Goal: Complete application form

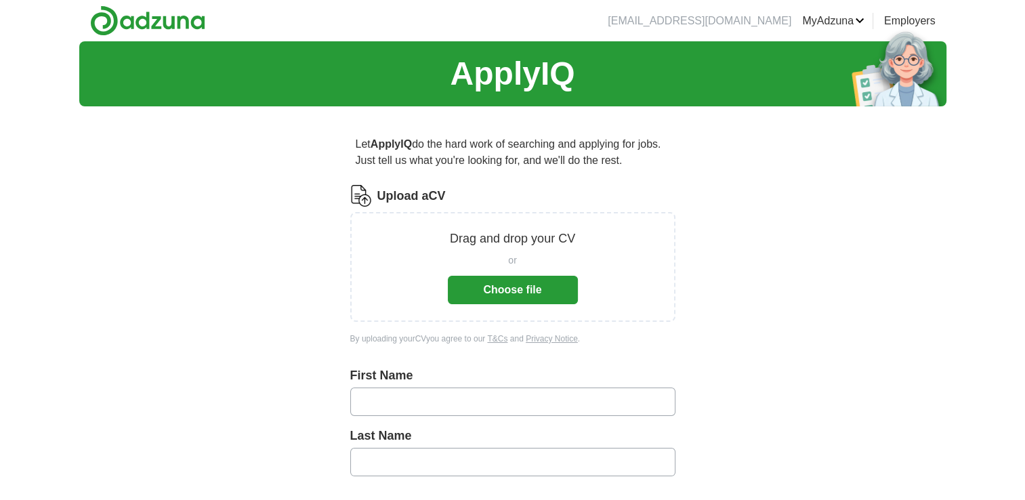
click at [507, 287] on button "Choose file" at bounding box center [513, 290] width 130 height 28
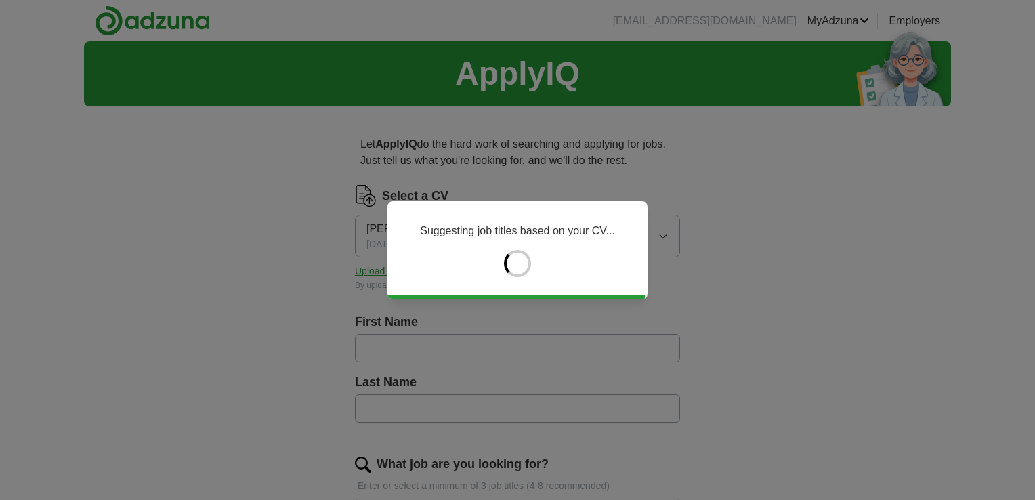
type input "*******"
type input "***"
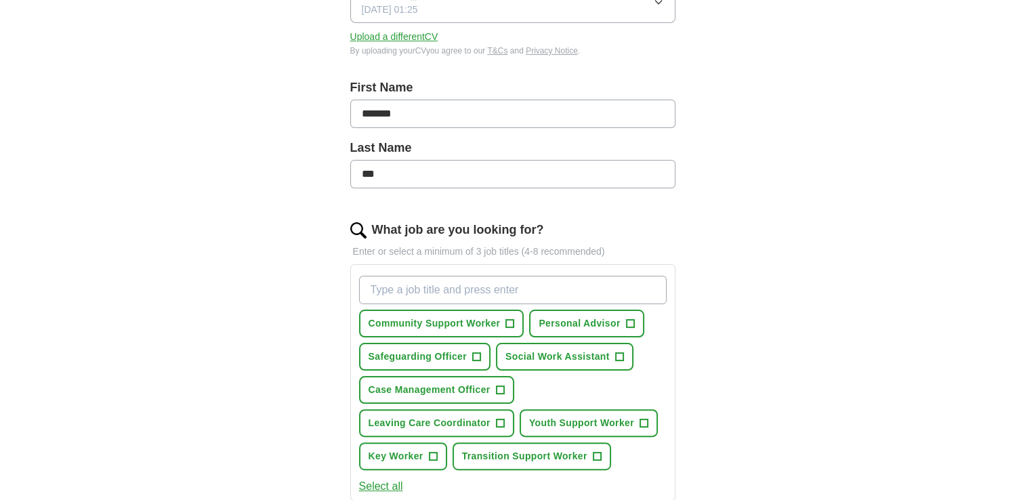
scroll to position [235, 0]
click at [400, 281] on input "What job are you looking for?" at bounding box center [512, 289] width 307 height 28
click at [597, 329] on button "Personal Advisor +" at bounding box center [586, 323] width 114 height 28
click at [392, 291] on input "What job are you looking for?" at bounding box center [512, 289] width 307 height 28
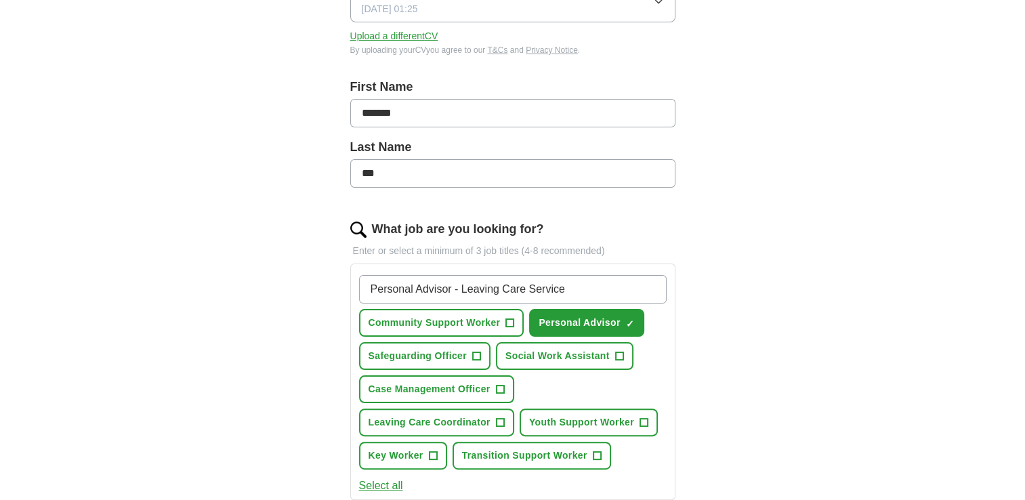
click at [392, 291] on input "Personal Advisor - Leaving Care Service" at bounding box center [512, 289] width 307 height 28
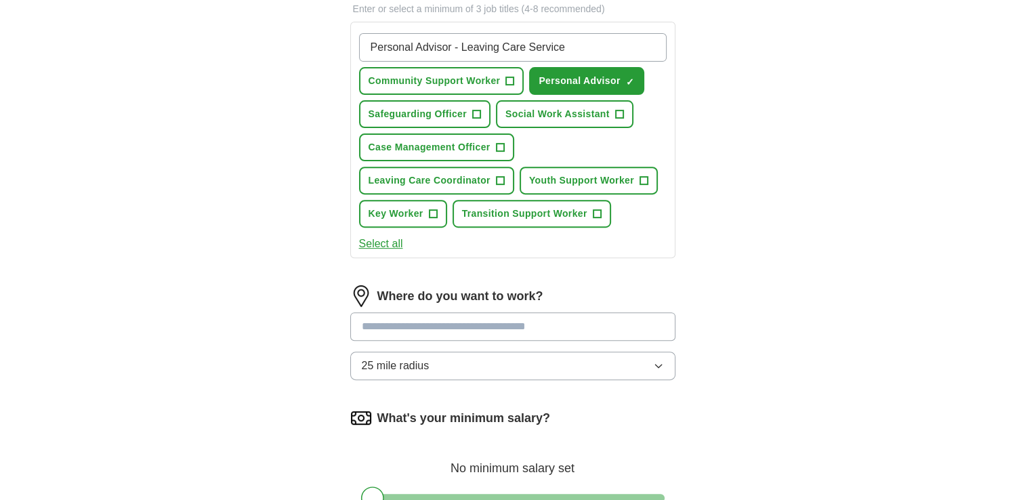
scroll to position [476, 0]
type input "Personal Advisor - Leaving Care Service"
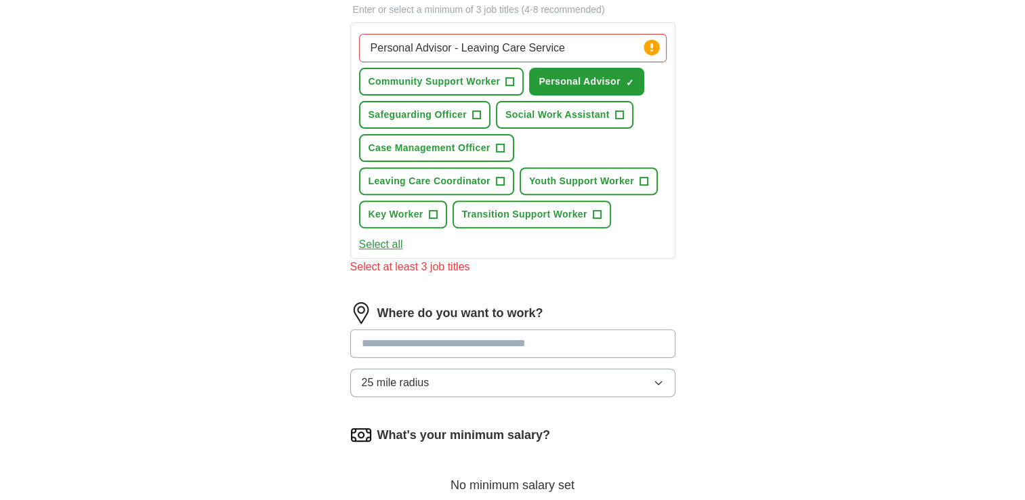
click at [390, 329] on input "text" at bounding box center [512, 343] width 325 height 28
type input "****"
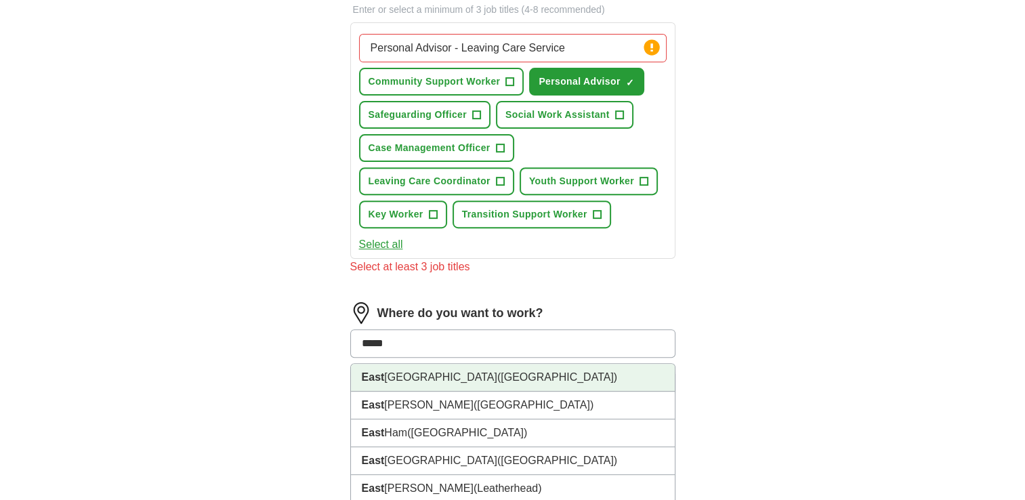
drag, startPoint x: 390, startPoint y: 329, endPoint x: 423, endPoint y: 377, distance: 57.5
click at [423, 358] on div "**** East London (London) East Linton (East Lothian) East Ham (East London) Eas…" at bounding box center [512, 343] width 325 height 28
click at [423, 377] on li "East London (London)" at bounding box center [513, 378] width 324 height 28
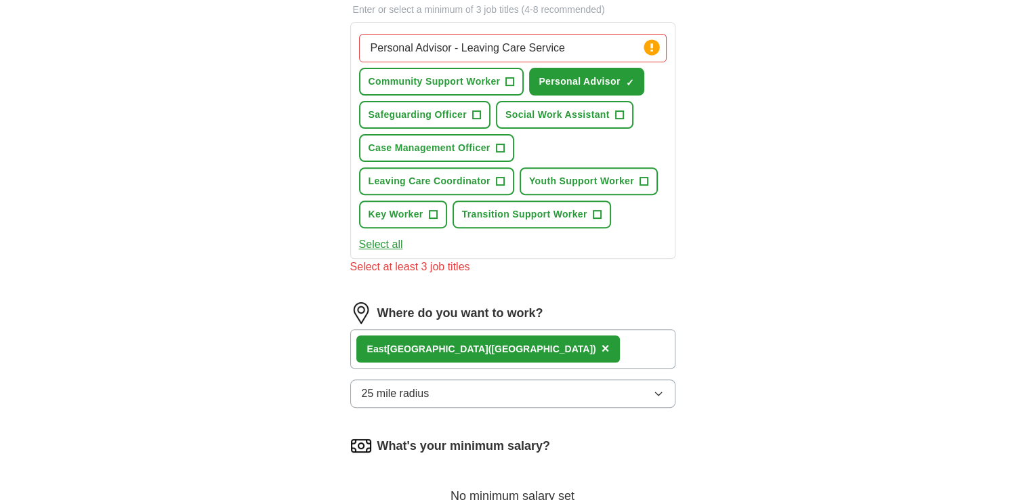
click at [658, 392] on icon "button" at bounding box center [658, 393] width 6 height 3
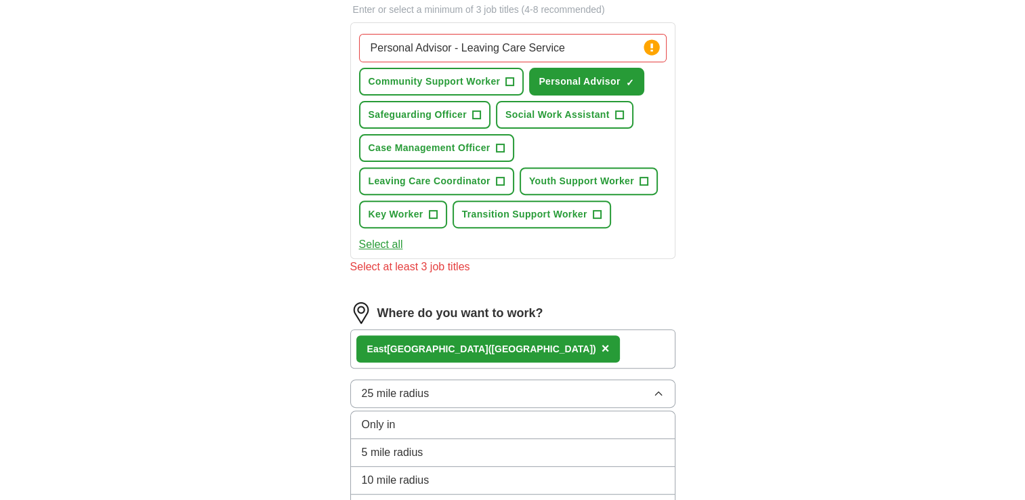
click at [647, 472] on div "10 mile radius" at bounding box center [513, 480] width 302 height 16
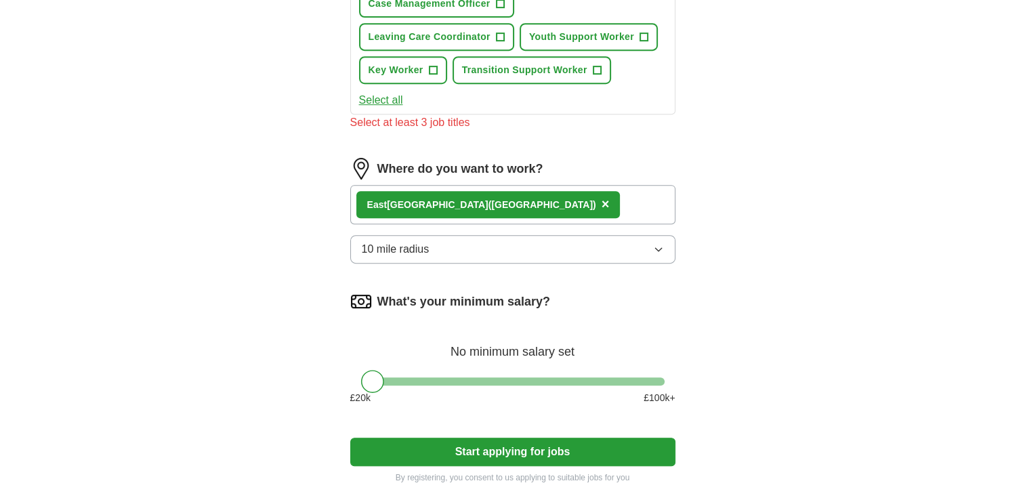
scroll to position [622, 0]
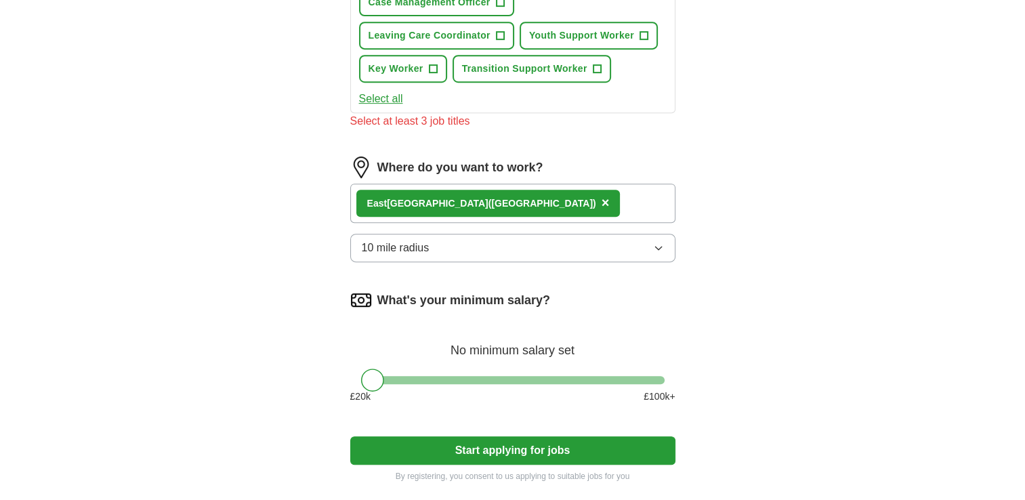
click at [407, 376] on div at bounding box center [512, 380] width 303 height 8
click at [431, 376] on div at bounding box center [512, 380] width 303 height 8
click at [460, 376] on div at bounding box center [512, 380] width 303 height 8
click at [567, 376] on div at bounding box center [512, 380] width 303 height 8
click at [473, 376] on div at bounding box center [512, 380] width 303 height 8
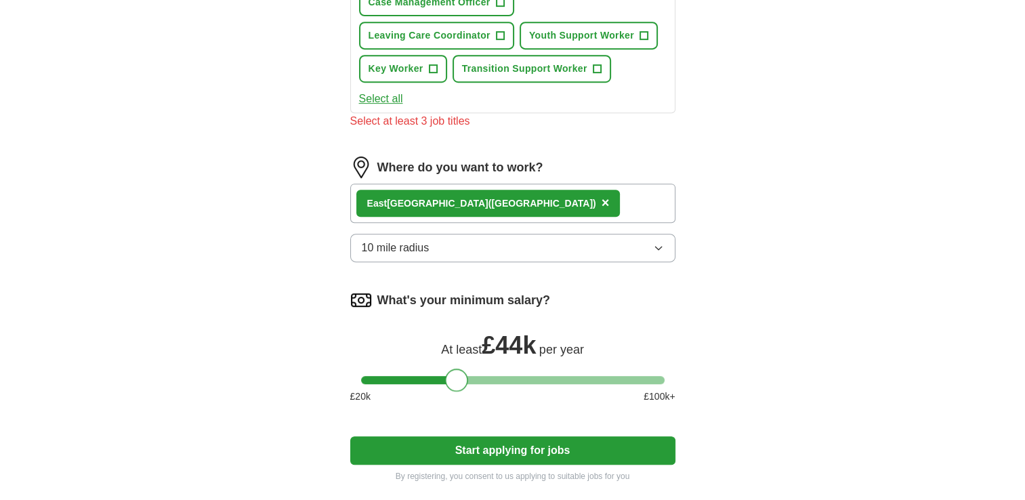
click at [454, 376] on div at bounding box center [512, 380] width 303 height 8
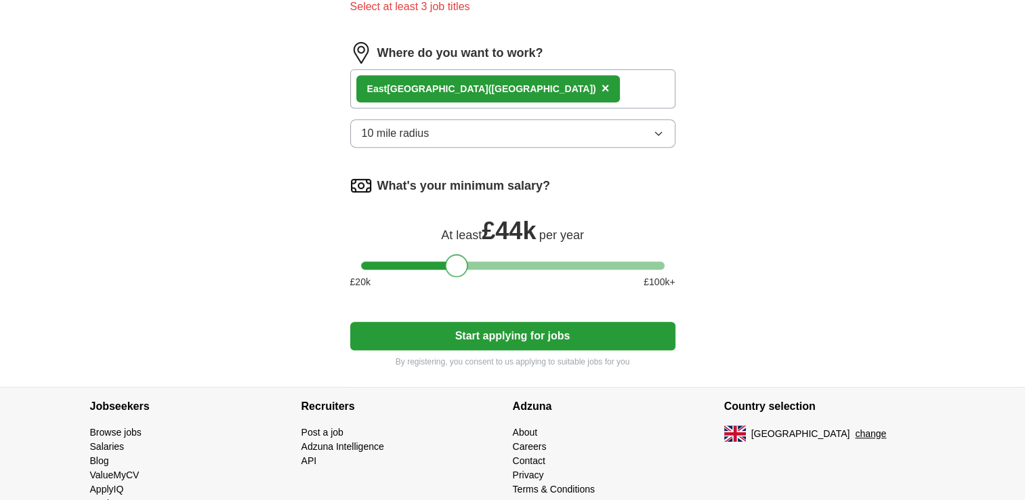
scroll to position [769, 0]
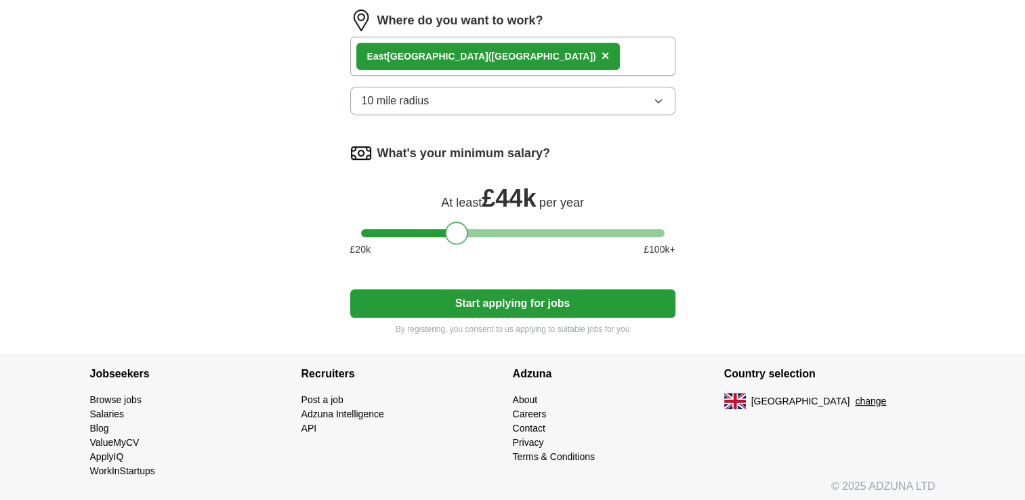
click at [563, 421] on li "Contact" at bounding box center [618, 428] width 211 height 14
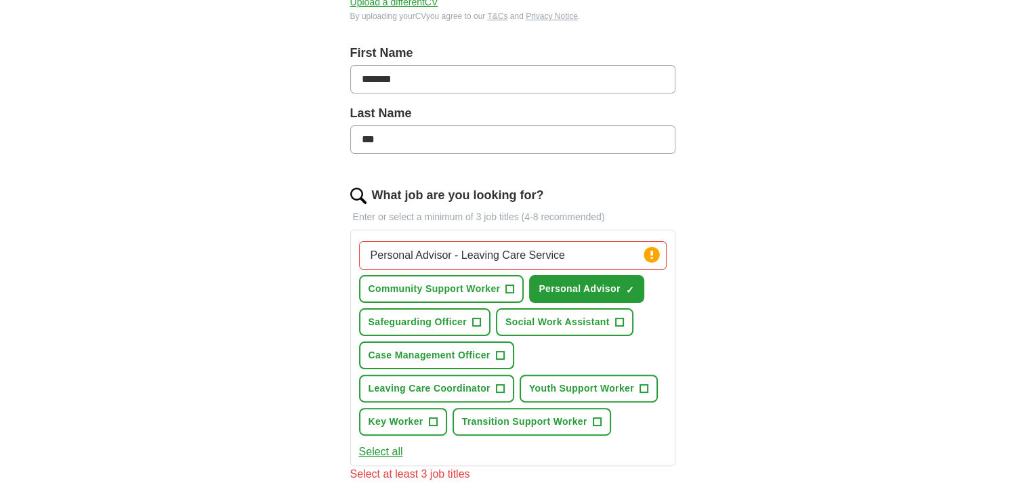
scroll to position [272, 0]
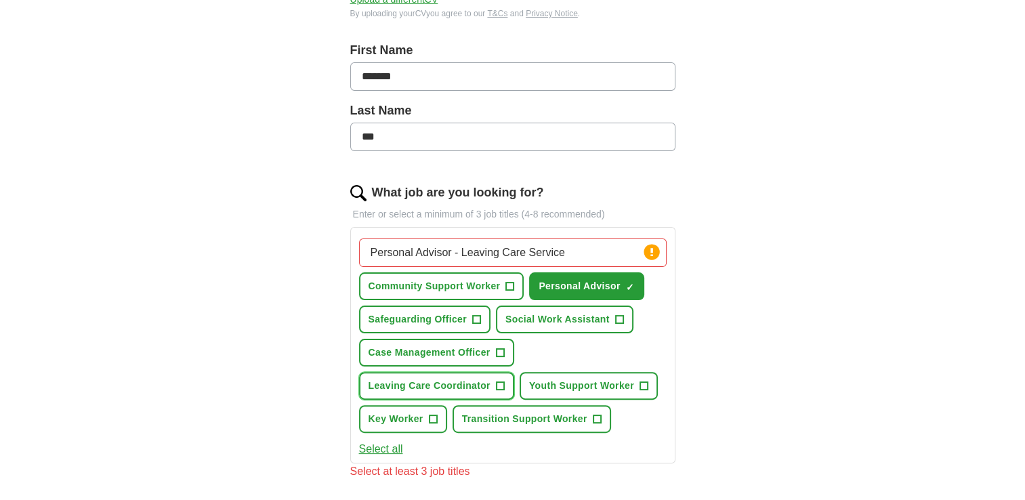
click at [501, 381] on span "+" at bounding box center [500, 386] width 8 height 11
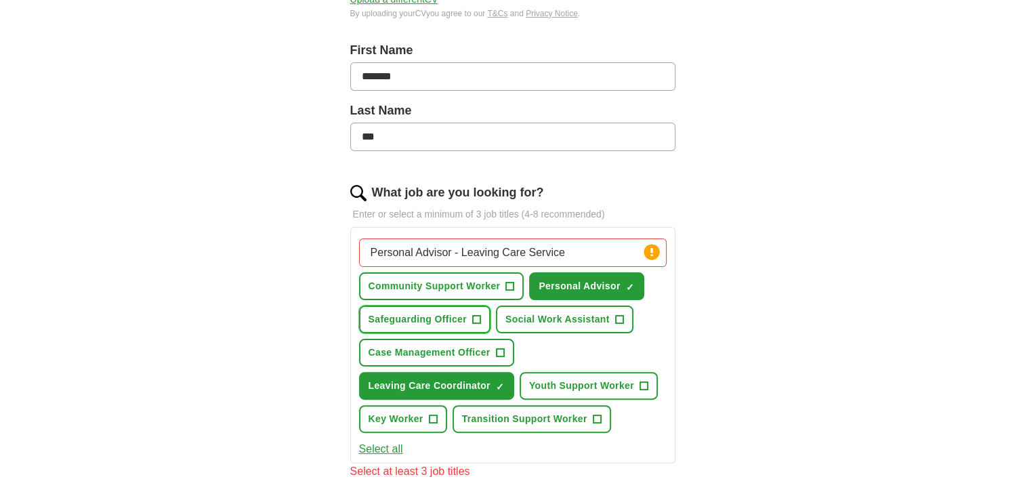
click at [476, 314] on span "+" at bounding box center [476, 319] width 8 height 11
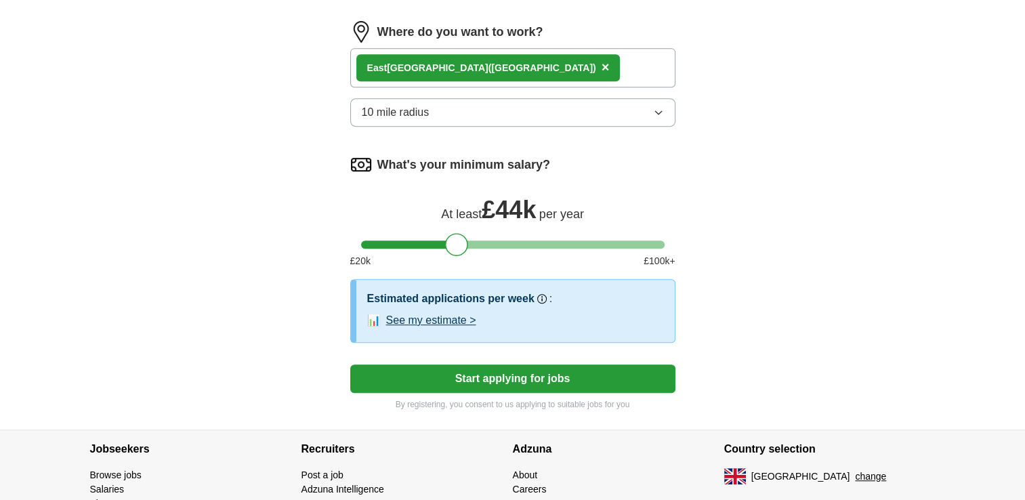
scroll to position [742, 0]
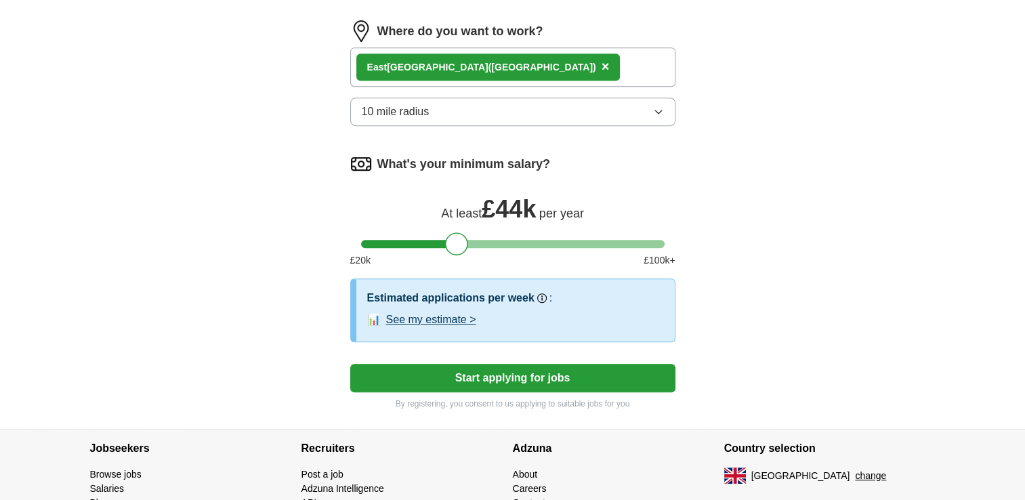
click at [532, 379] on button "Start applying for jobs" at bounding box center [512, 378] width 325 height 28
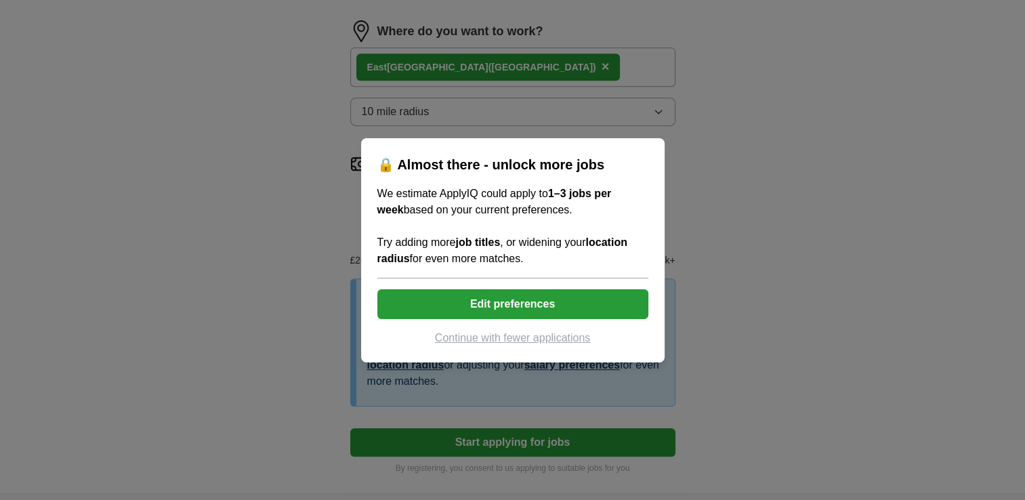
click at [519, 300] on button "Edit preferences" at bounding box center [512, 304] width 271 height 30
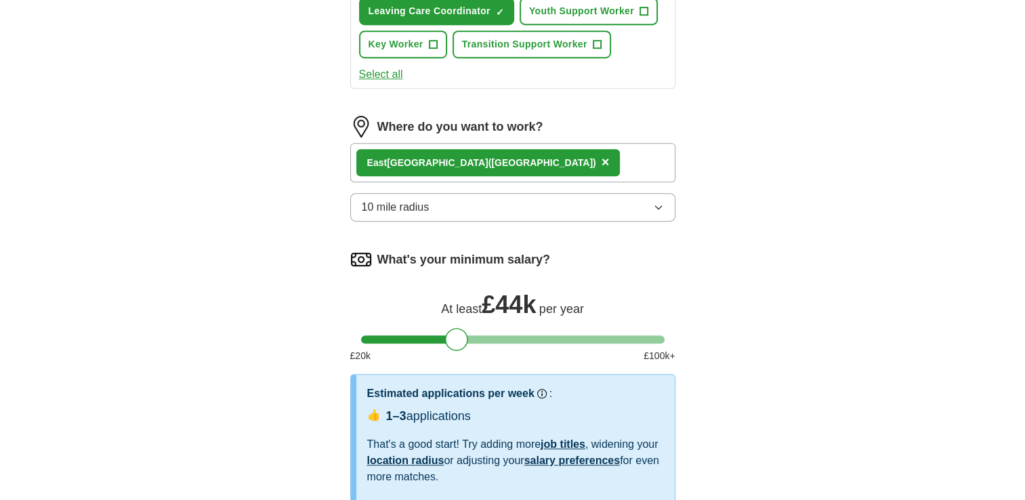
scroll to position [600, 0]
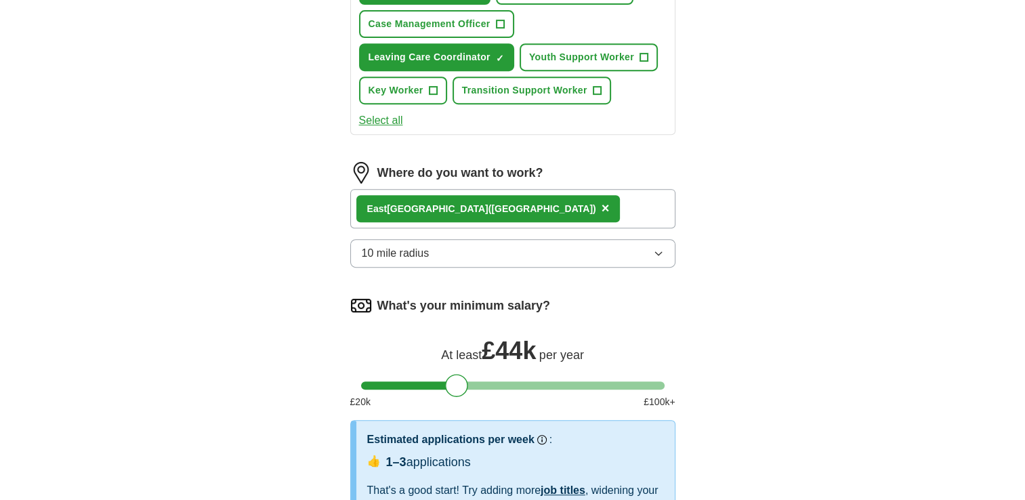
click at [647, 253] on button "10 mile radius" at bounding box center [512, 253] width 325 height 28
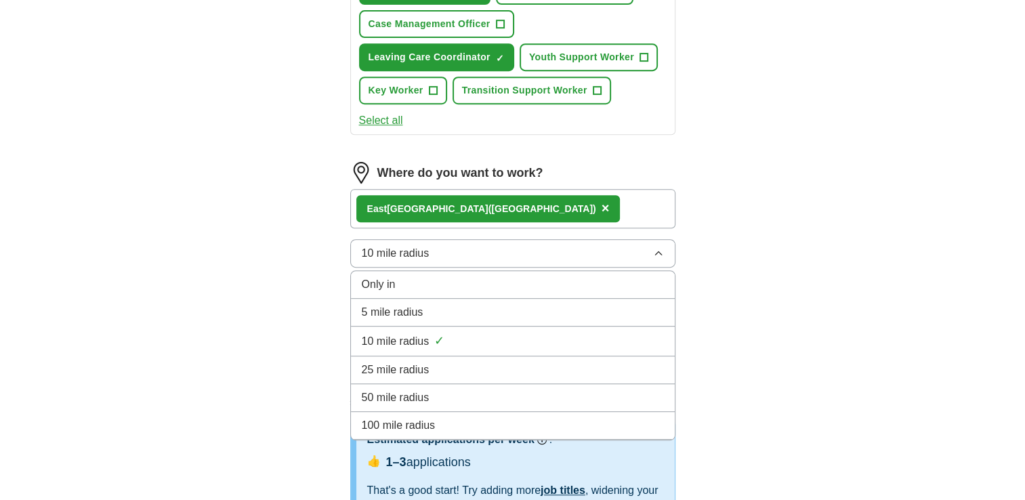
click at [591, 362] on div "25 mile radius" at bounding box center [513, 370] width 302 height 16
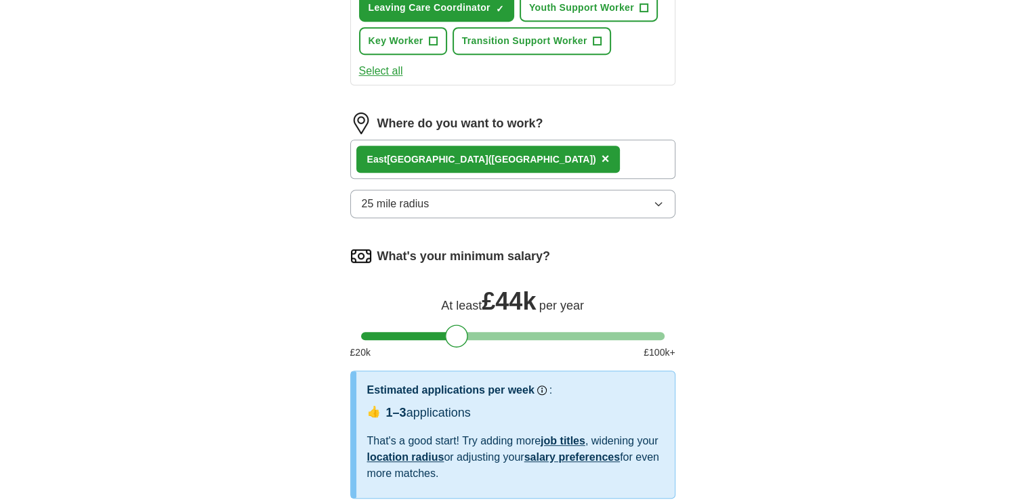
scroll to position [649, 0]
click at [561, 205] on button "25 mile radius" at bounding box center [512, 204] width 325 height 28
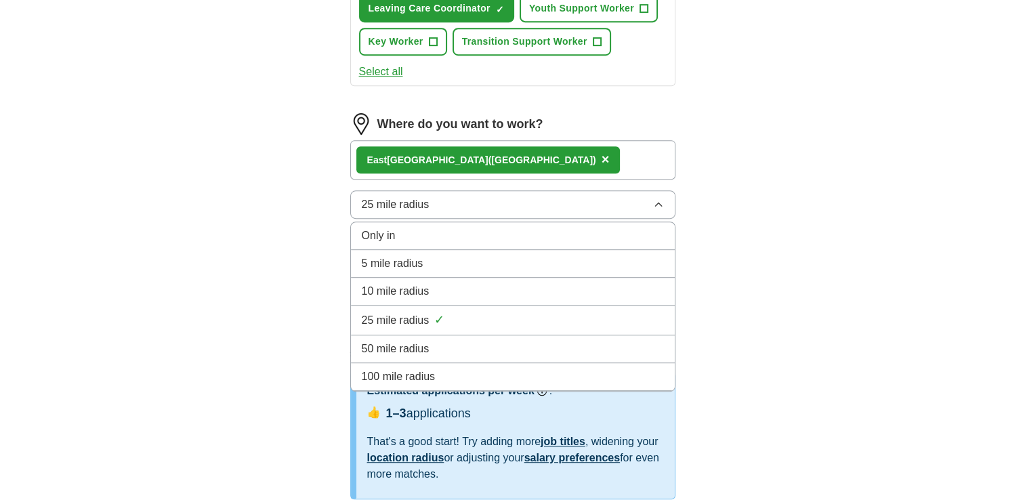
click at [555, 278] on li "10 mile radius" at bounding box center [513, 292] width 324 height 28
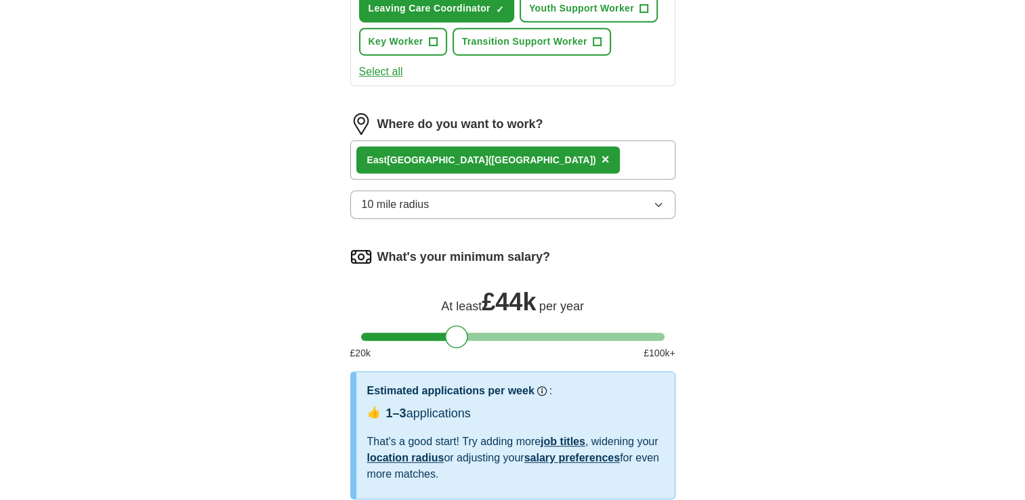
click at [445, 333] on div at bounding box center [456, 336] width 23 height 23
click at [447, 330] on div at bounding box center [456, 336] width 23 height 23
click at [442, 333] on div at bounding box center [512, 337] width 303 height 8
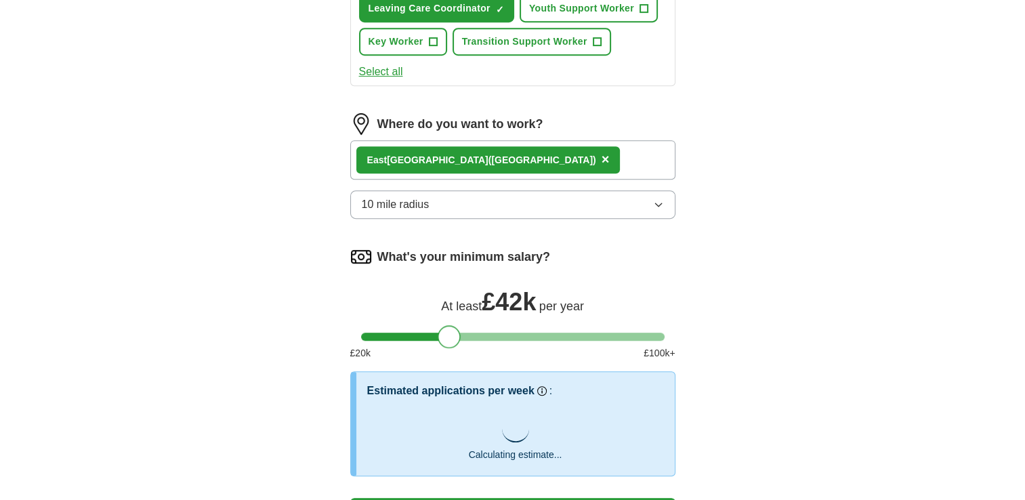
click at [447, 329] on div at bounding box center [449, 336] width 23 height 23
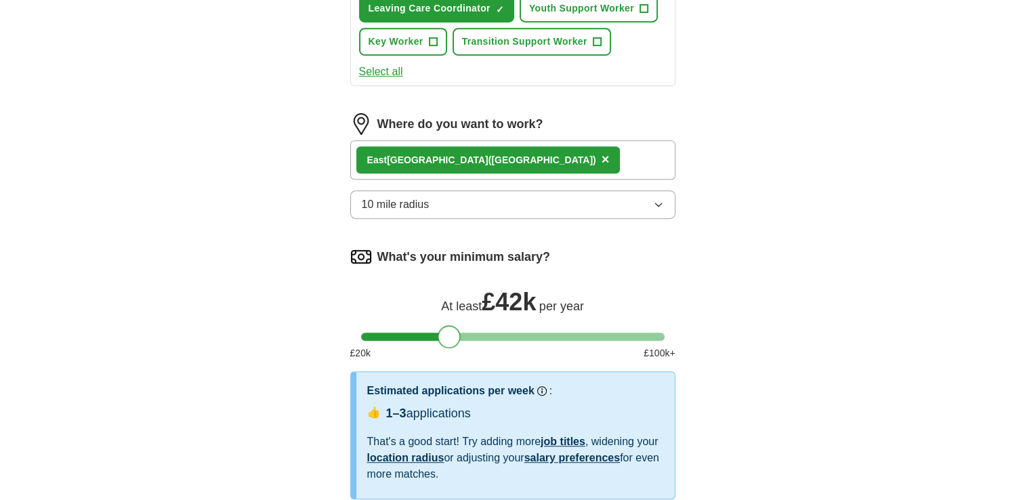
click at [452, 331] on div at bounding box center [449, 336] width 23 height 23
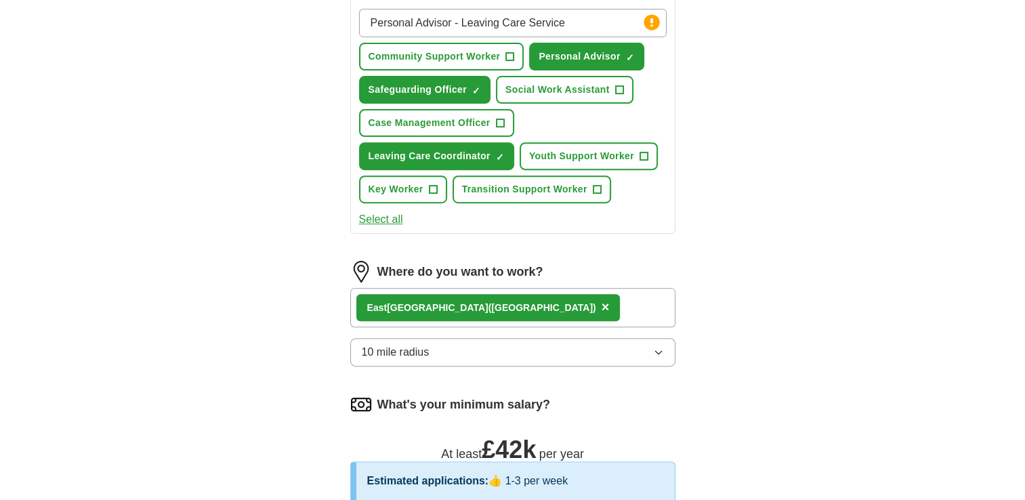
scroll to position [432, 0]
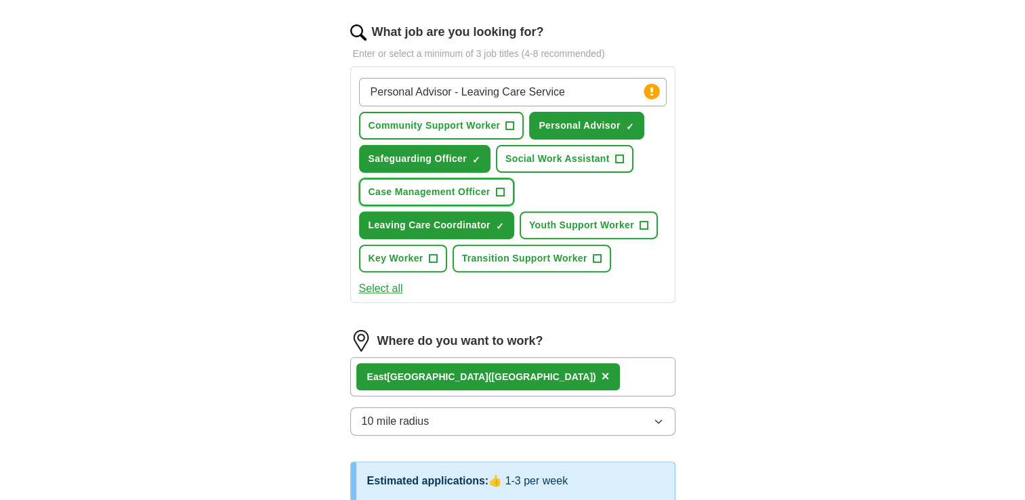
click at [496, 187] on span "+" at bounding box center [500, 192] width 8 height 11
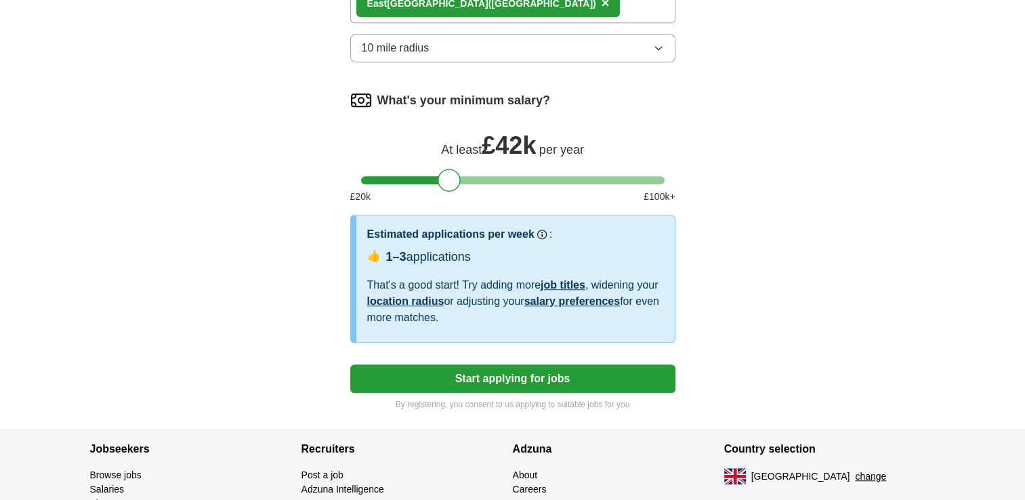
scroll to position [828, 0]
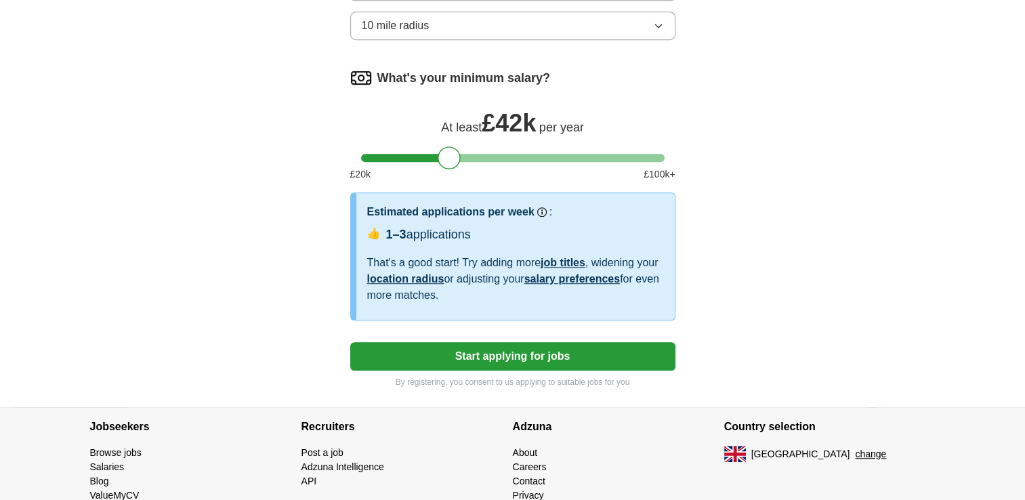
click at [536, 351] on button "Start applying for jobs" at bounding box center [512, 356] width 325 height 28
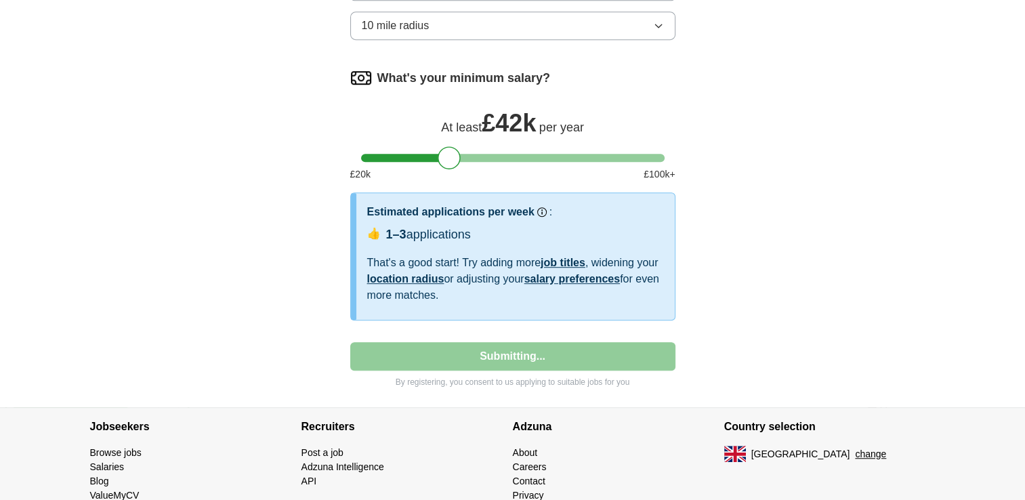
select select "**"
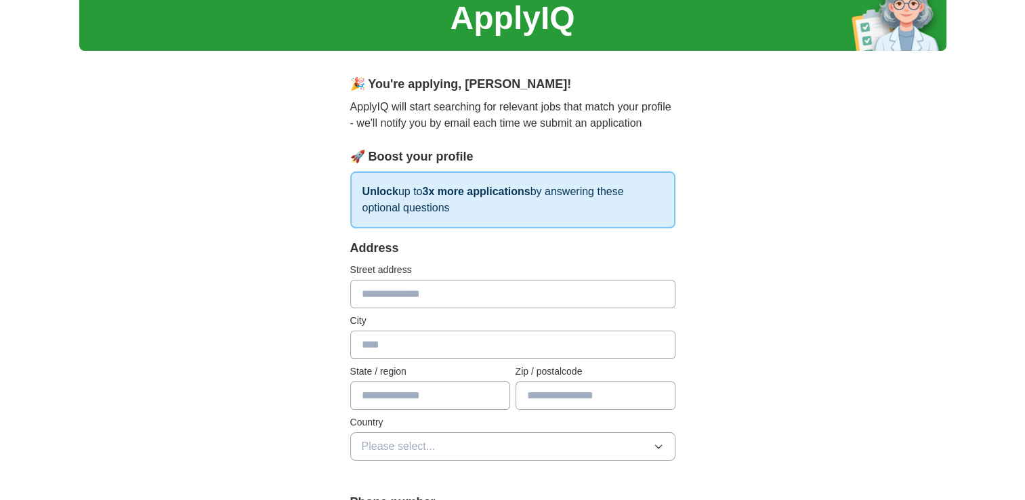
scroll to position [0, 0]
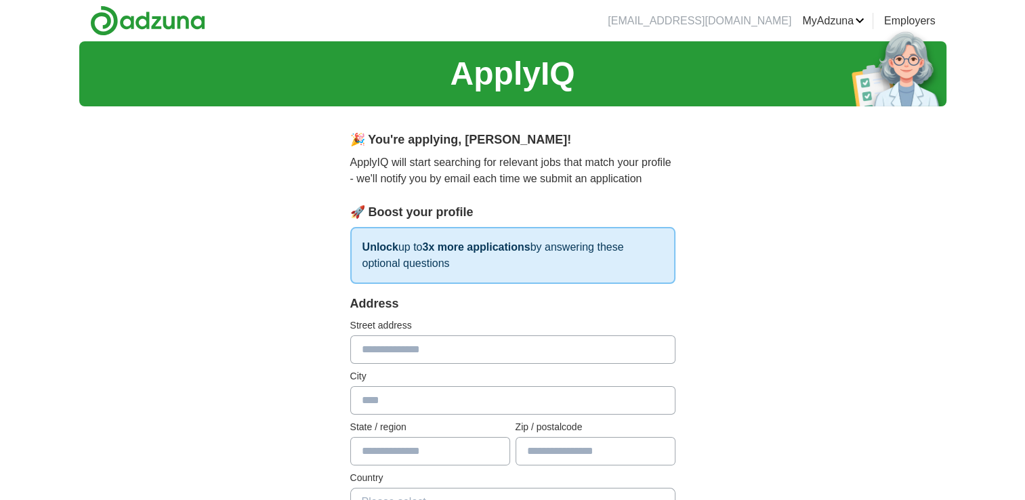
click at [406, 348] on input "text" at bounding box center [512, 349] width 325 height 28
click at [450, 350] on input "***" at bounding box center [512, 349] width 325 height 28
type input "**********"
click at [366, 400] on input "text" at bounding box center [512, 400] width 325 height 28
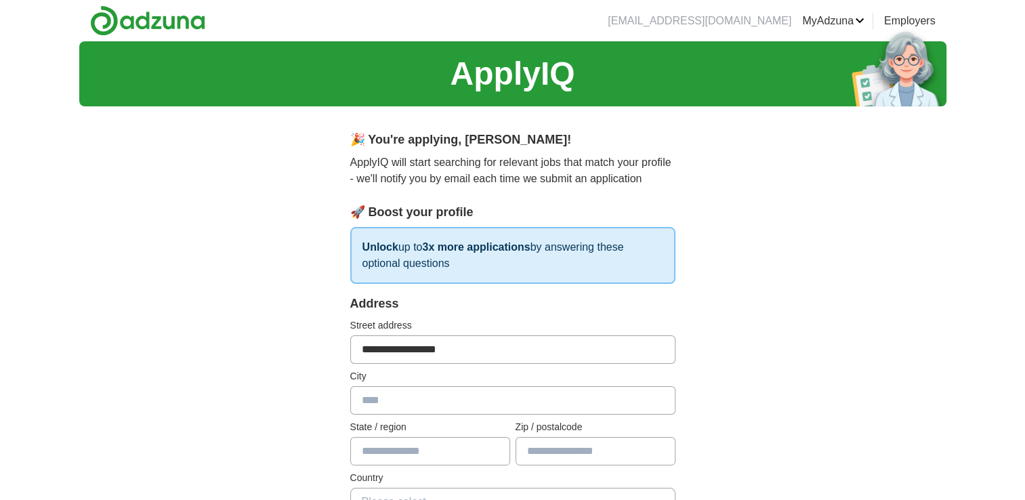
click at [370, 400] on input "text" at bounding box center [512, 400] width 325 height 28
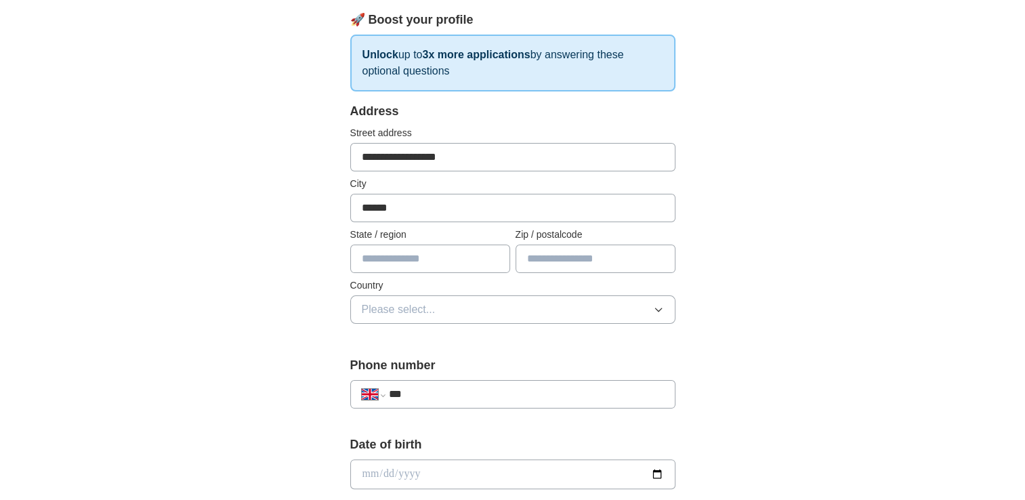
scroll to position [215, 0]
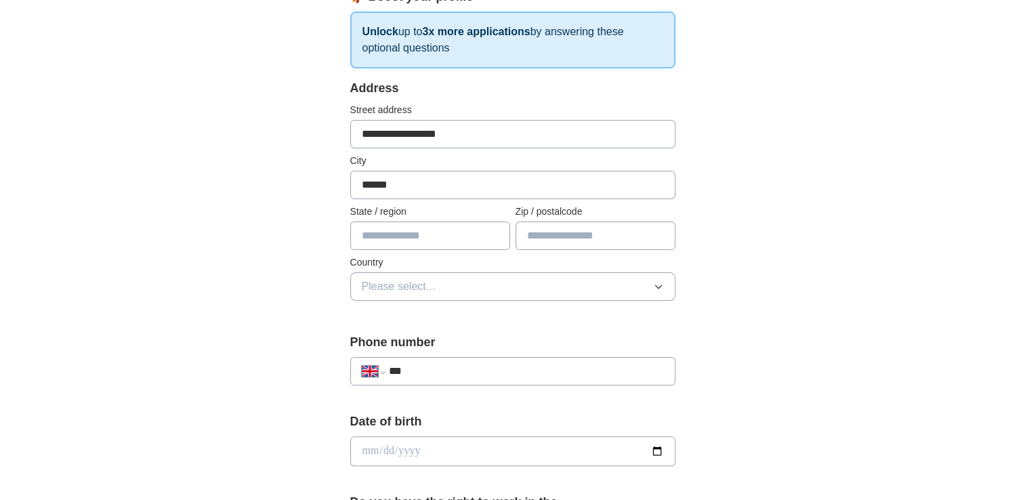
type input "******"
click at [524, 232] on input "text" at bounding box center [595, 235] width 160 height 28
type input "******"
click at [382, 282] on span "Please select..." at bounding box center [399, 286] width 74 height 16
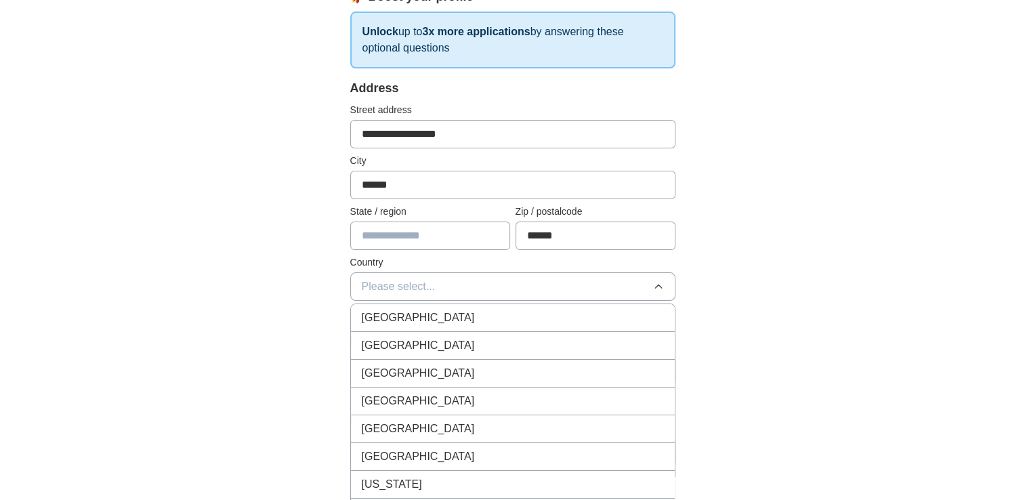
click at [379, 312] on span "[GEOGRAPHIC_DATA]" at bounding box center [418, 318] width 113 height 16
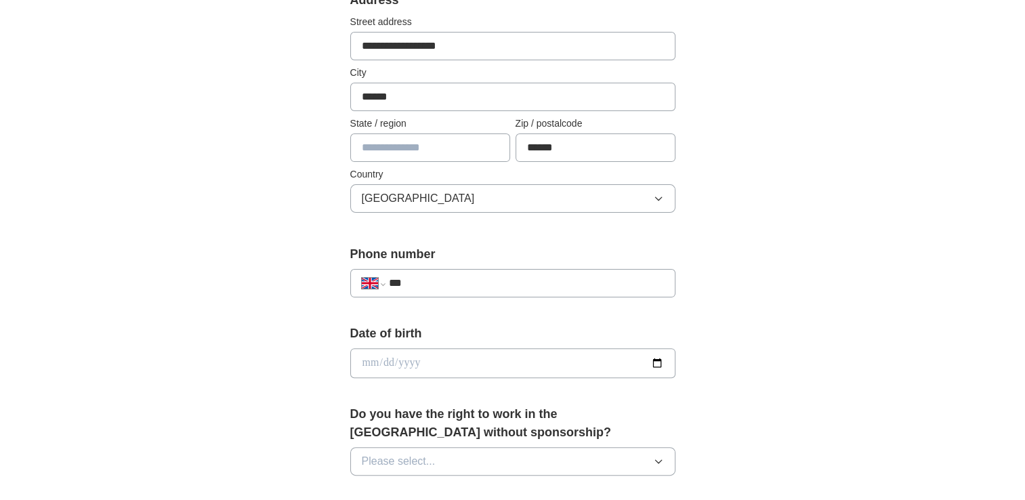
scroll to position [305, 0]
click at [421, 280] on input "***" at bounding box center [525, 282] width 275 height 16
type input "**********"
click at [408, 352] on input "date" at bounding box center [512, 362] width 325 height 30
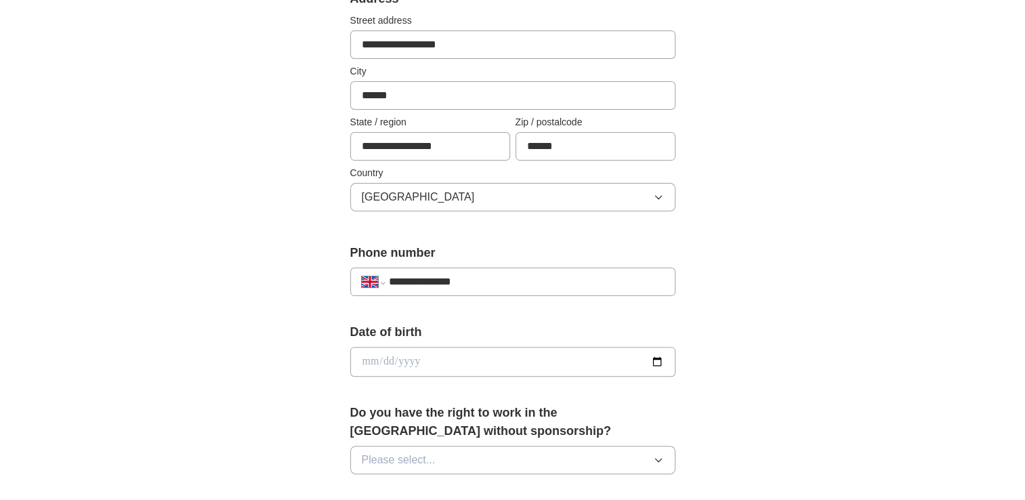
click at [362, 360] on input "date" at bounding box center [512, 362] width 325 height 30
type input "**********"
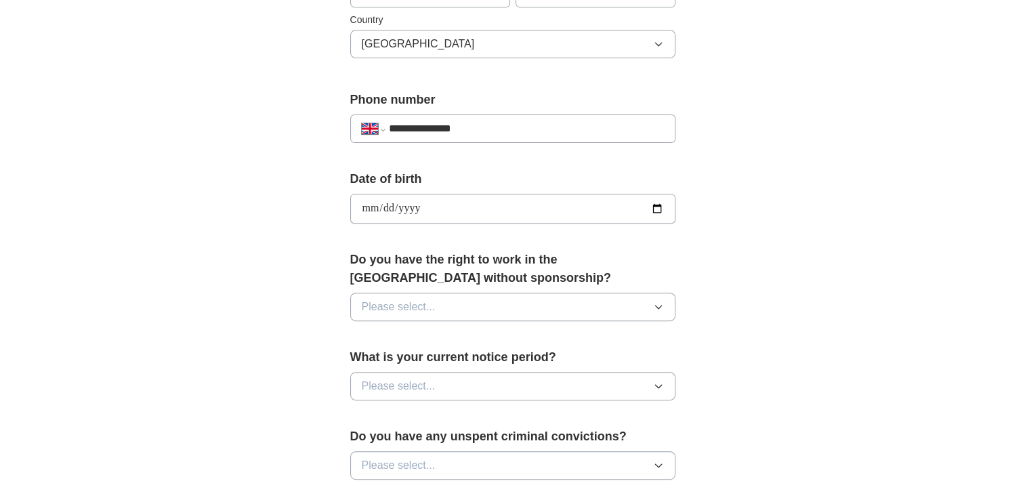
scroll to position [473, 0]
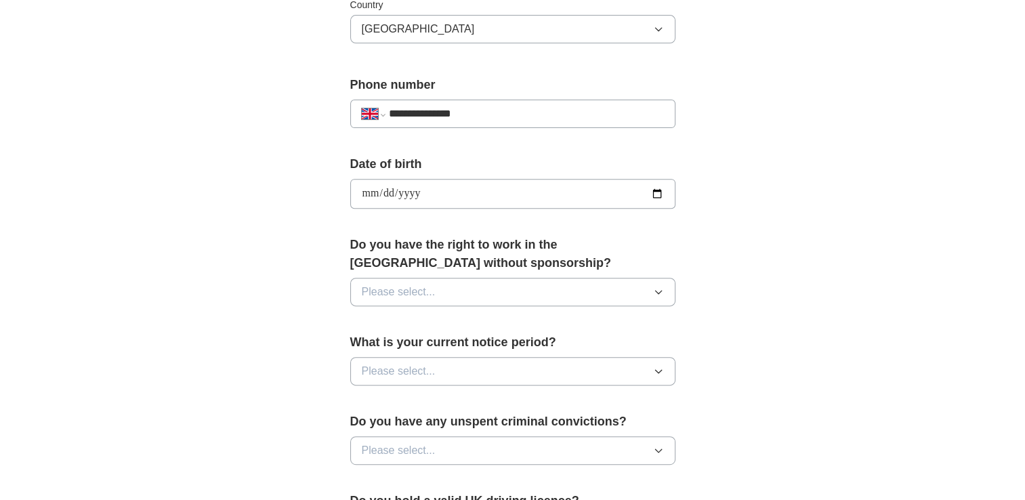
click at [661, 291] on icon "button" at bounding box center [658, 291] width 11 height 11
click at [372, 322] on span "Yes" at bounding box center [371, 323] width 18 height 16
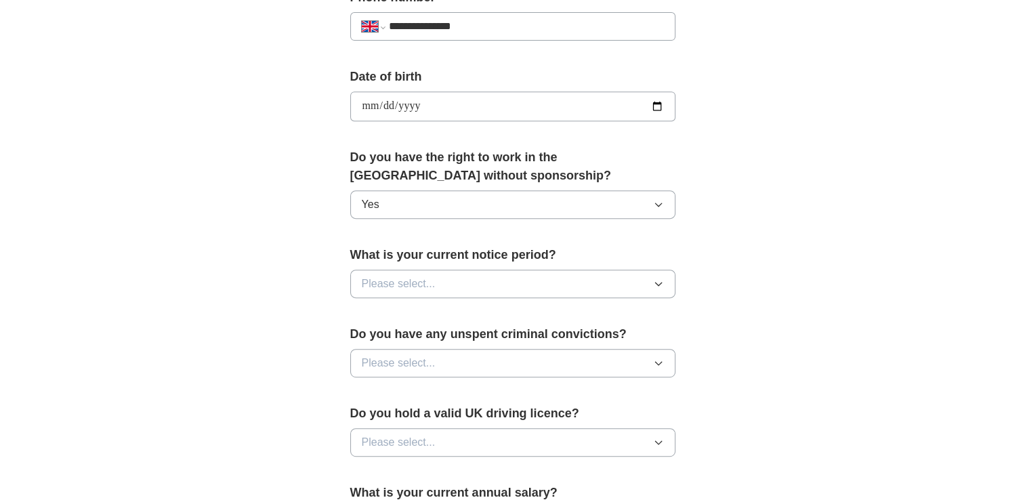
scroll to position [561, 0]
click at [658, 282] on icon "button" at bounding box center [658, 283] width 6 height 3
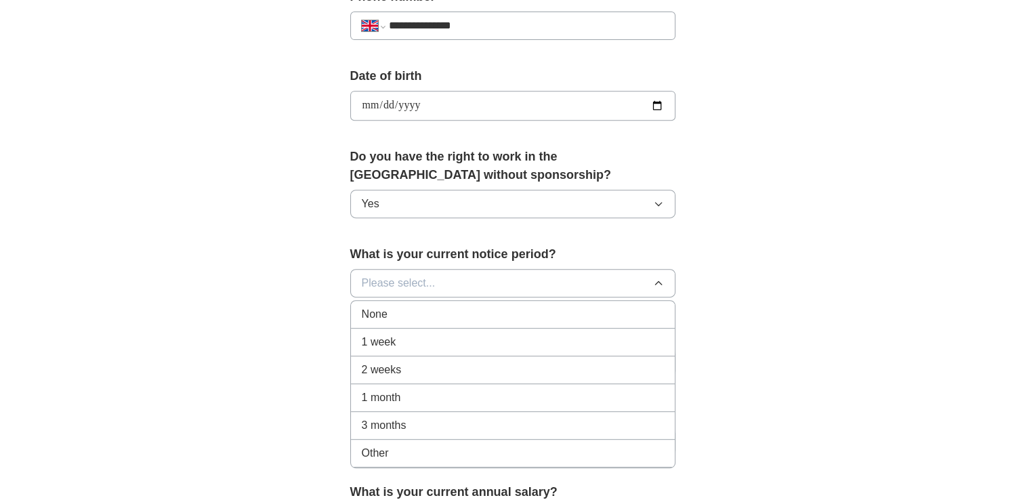
click at [438, 307] on div "None" at bounding box center [513, 314] width 302 height 16
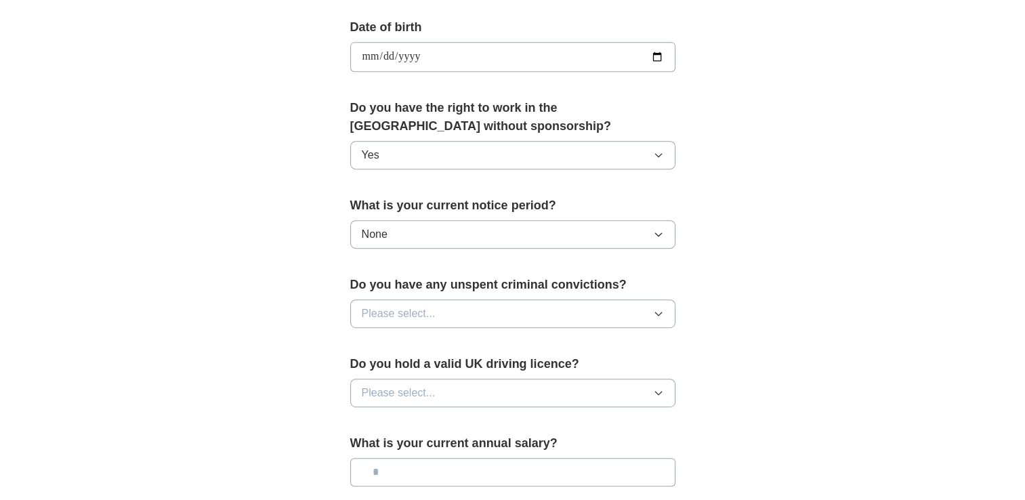
scroll to position [615, 0]
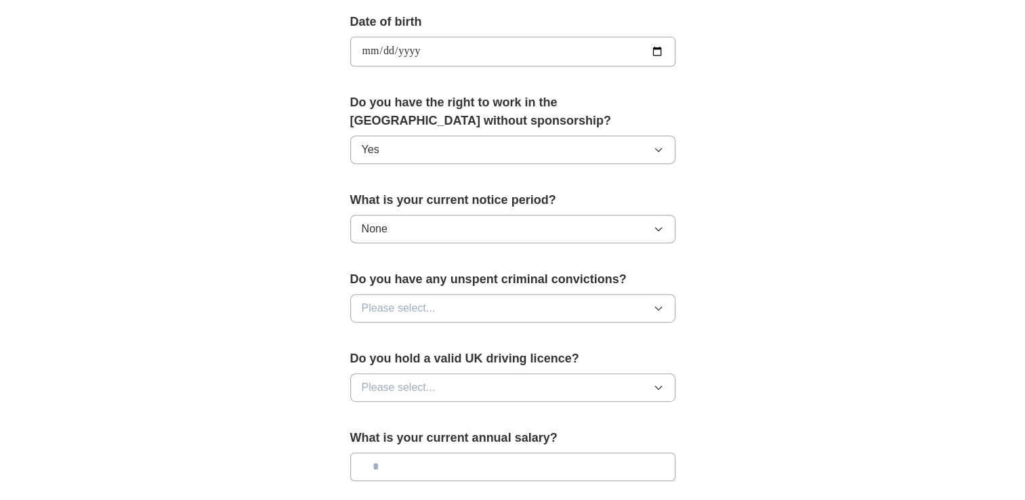
click at [658, 304] on icon "button" at bounding box center [658, 308] width 11 height 11
click at [480, 361] on div "No" at bounding box center [513, 367] width 302 height 16
click at [659, 377] on button "Please select..." at bounding box center [512, 387] width 325 height 28
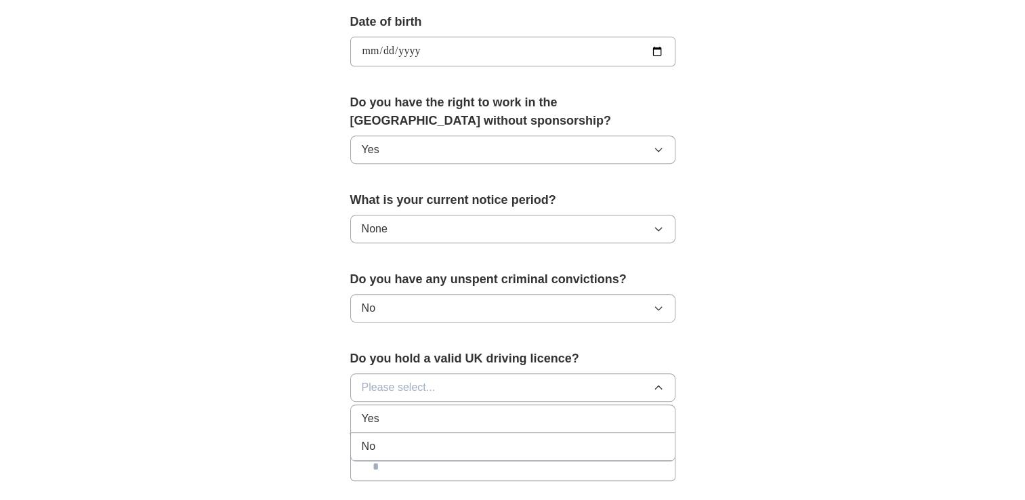
click at [528, 422] on div "Yes" at bounding box center [513, 418] width 302 height 16
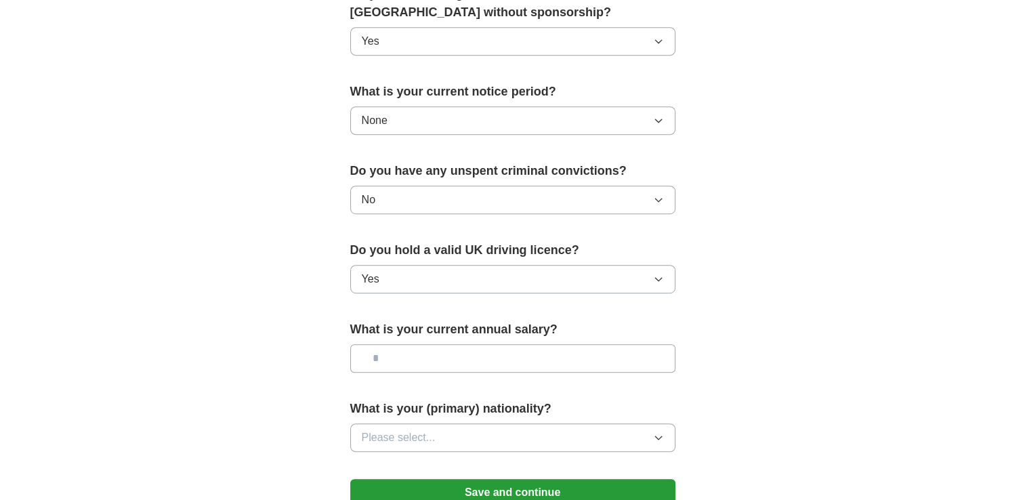
scroll to position [727, 0]
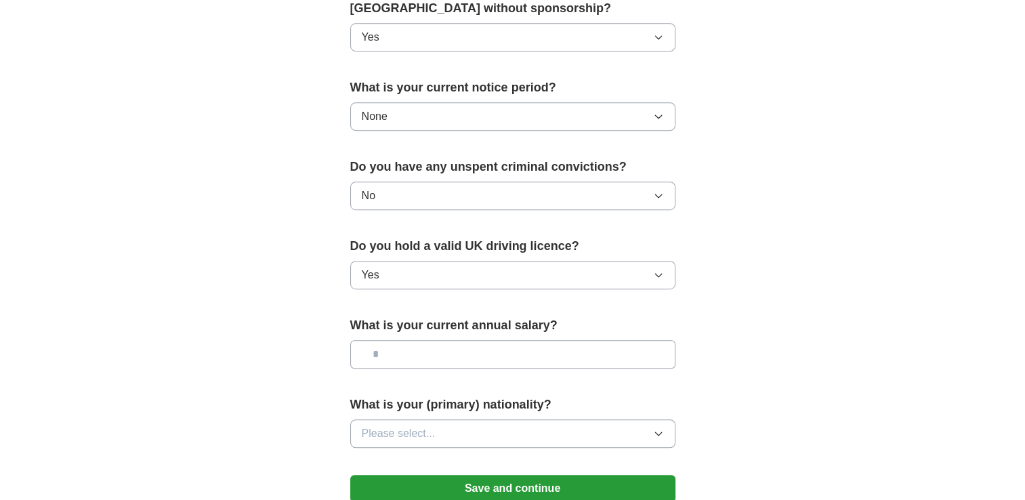
click at [398, 347] on input "text" at bounding box center [512, 354] width 325 height 28
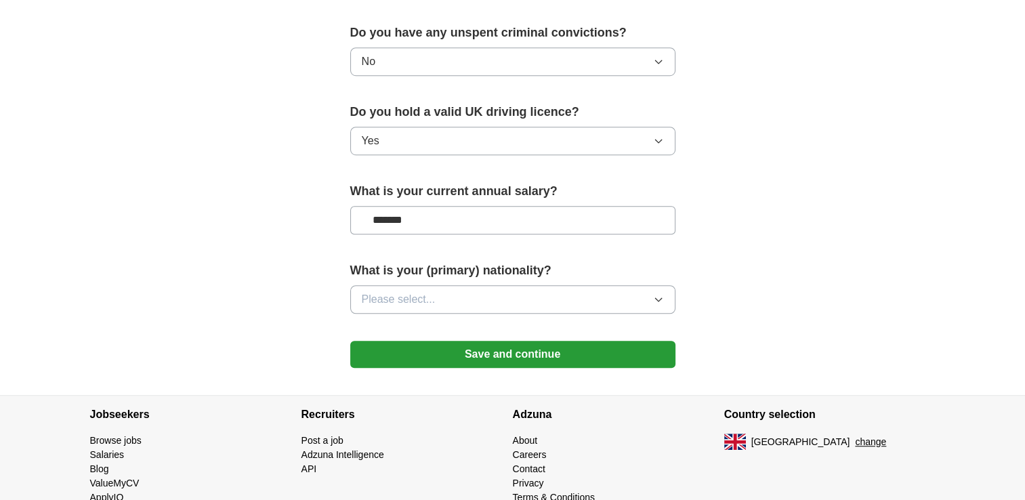
scroll to position [870, 0]
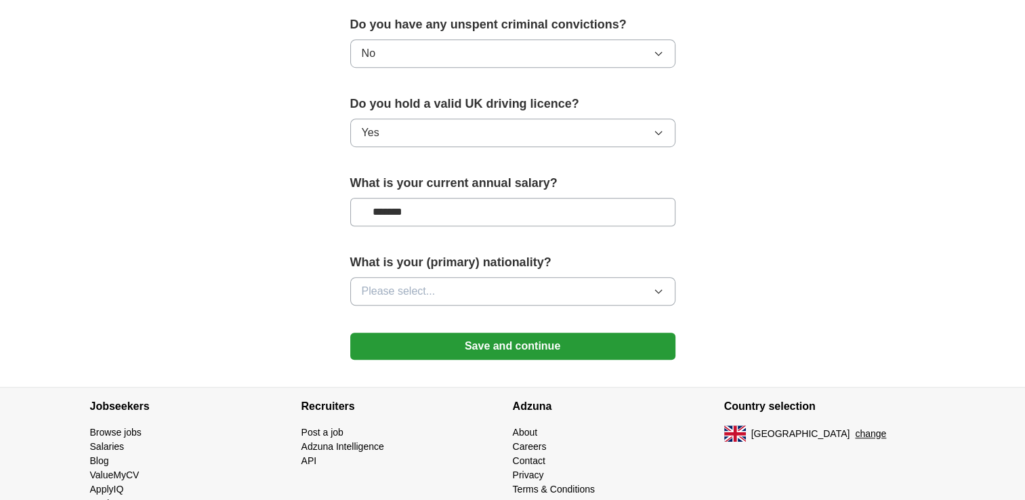
type input "*******"
click at [650, 282] on button "Please select..." at bounding box center [512, 291] width 325 height 28
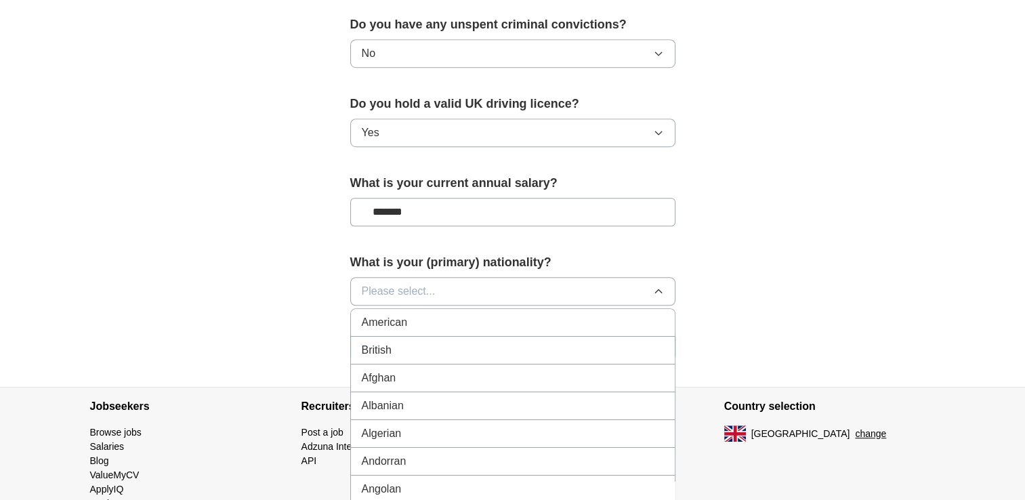
click at [586, 346] on div "British" at bounding box center [513, 350] width 302 height 16
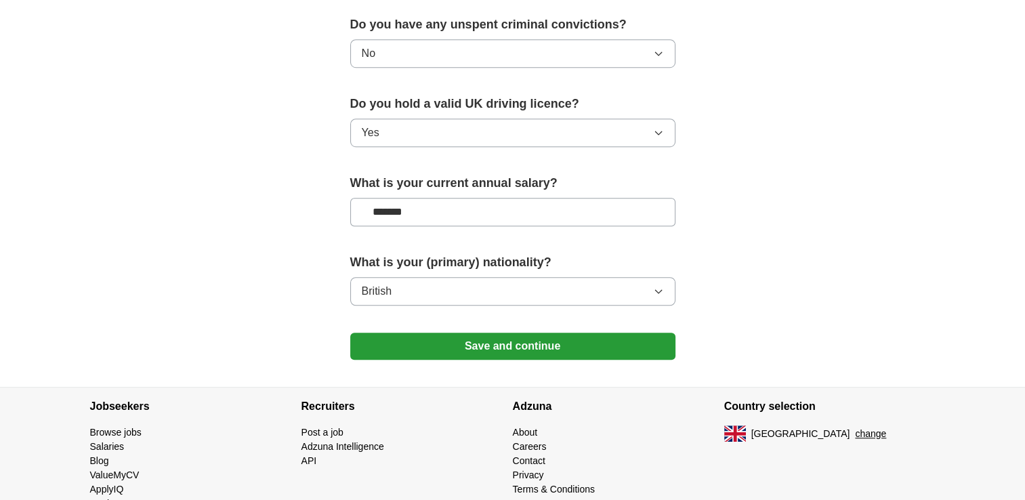
click at [586, 346] on button "Save and continue" at bounding box center [512, 346] width 325 height 27
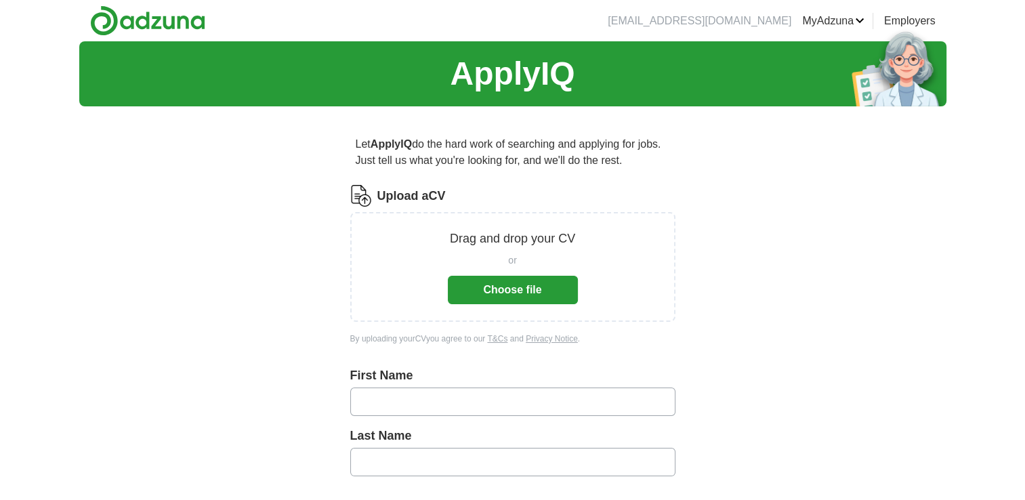
scroll to position [612, 0]
